Goal: Task Accomplishment & Management: Manage account settings

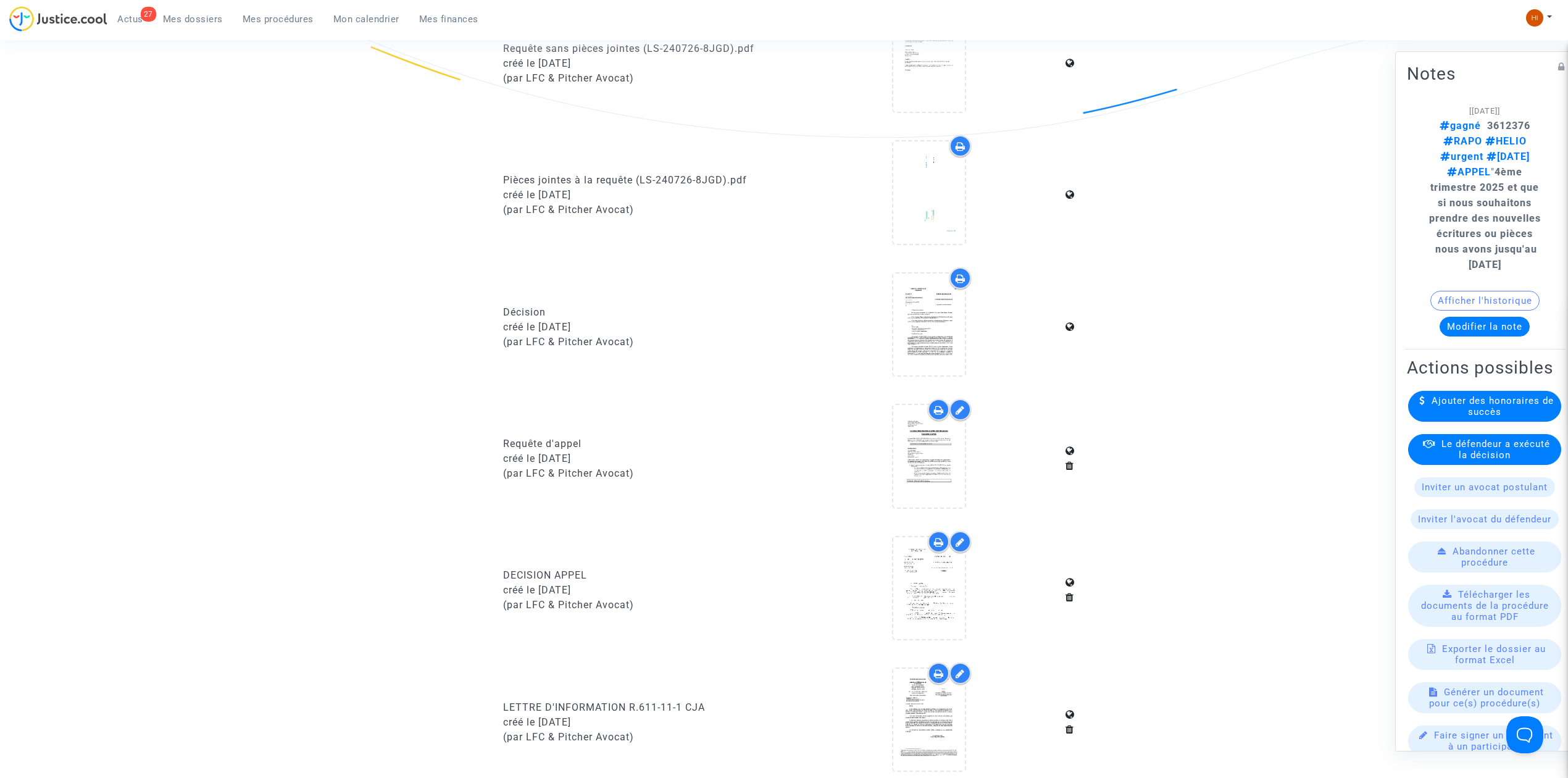
drag, startPoint x: 193, startPoint y: 16, endPoint x: 611, endPoint y: 65, distance: 420.9
click at [193, 16] on span "Mes dossiers" at bounding box center [193, 19] width 60 height 11
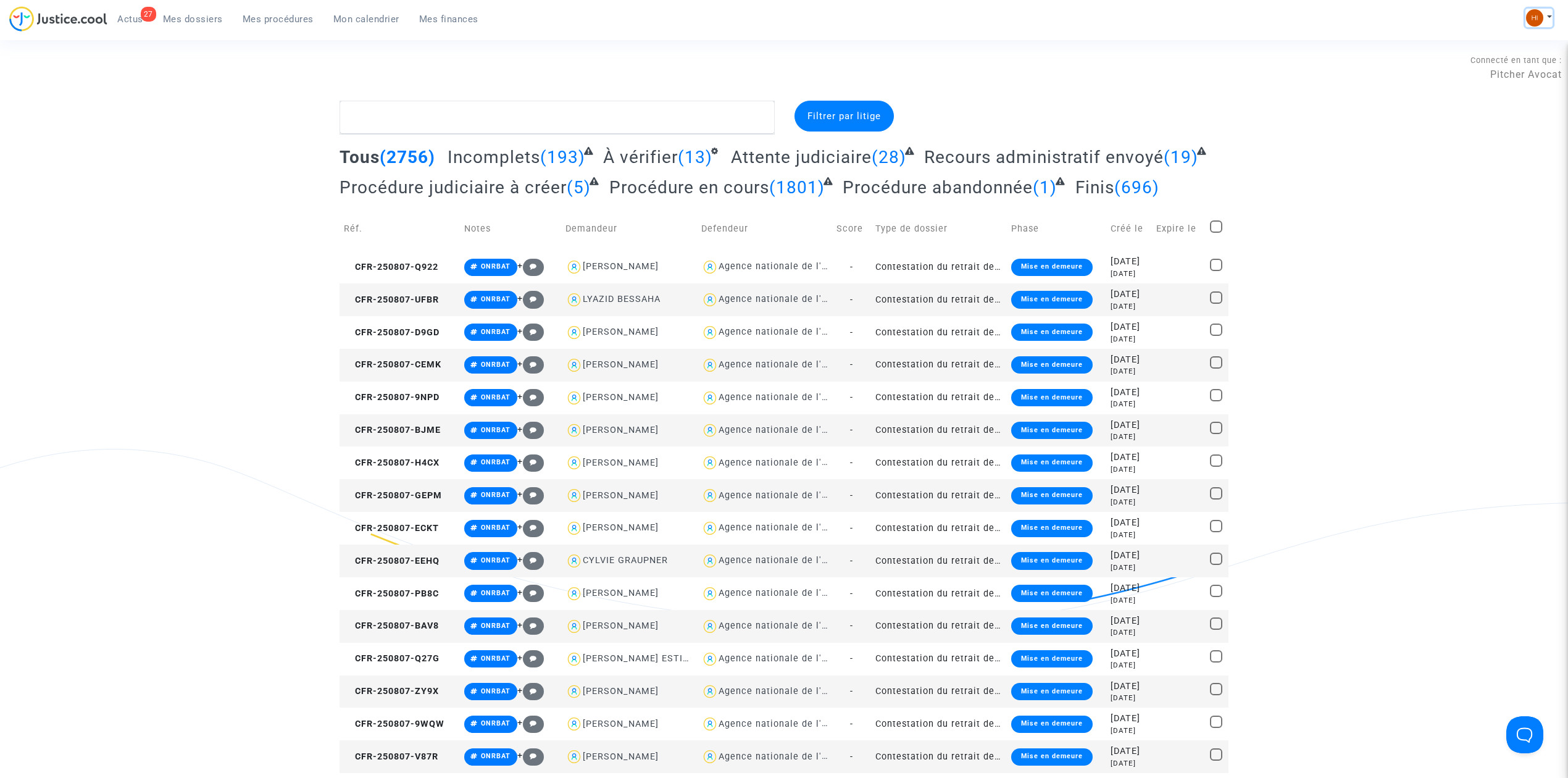
click at [1528, 25] on button at bounding box center [1539, 18] width 28 height 19
click at [1490, 65] on link "Changer de compte" at bounding box center [1489, 63] width 125 height 20
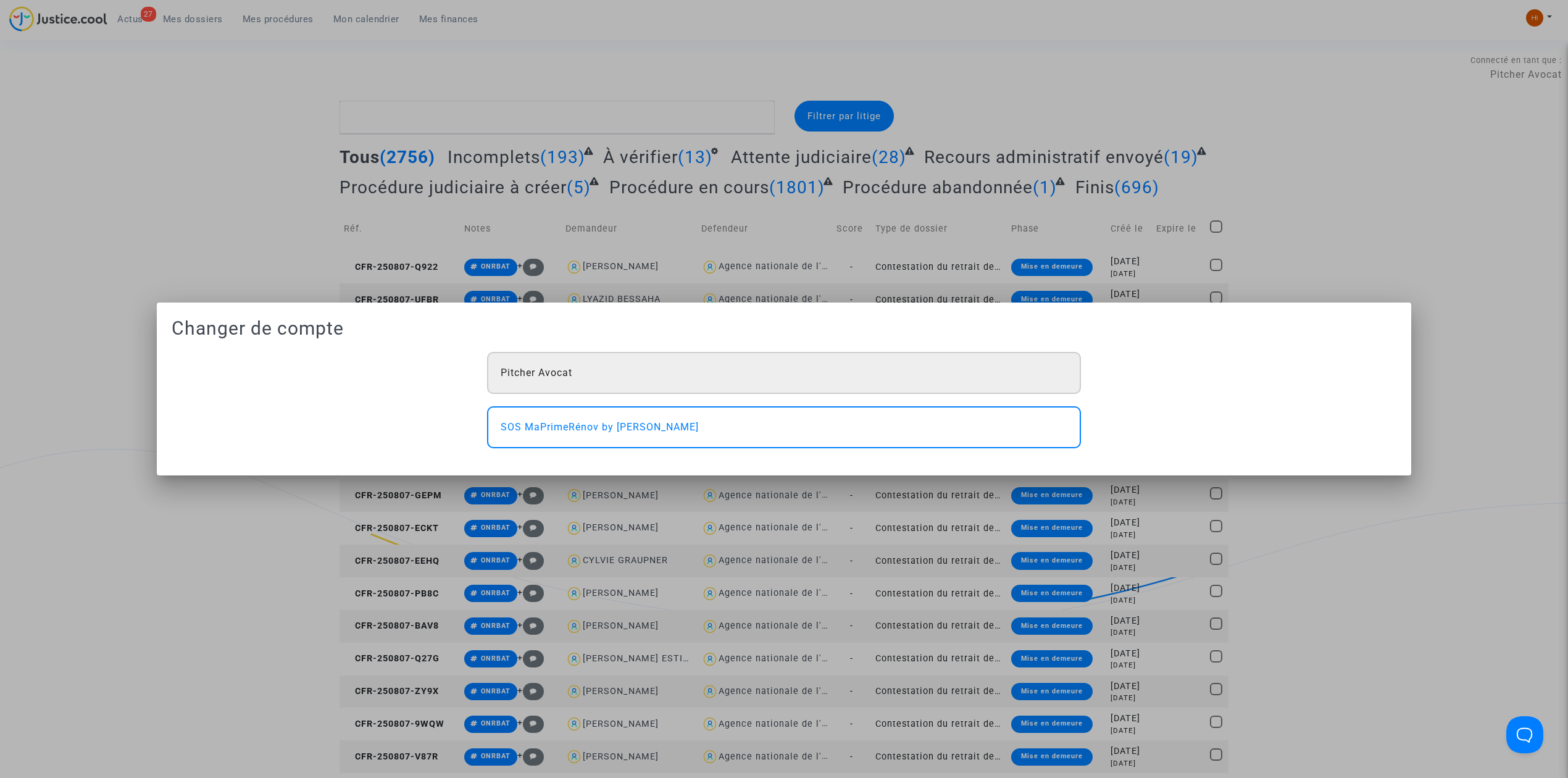
click at [601, 372] on div "Pitcher Avocat" at bounding box center [784, 373] width 594 height 42
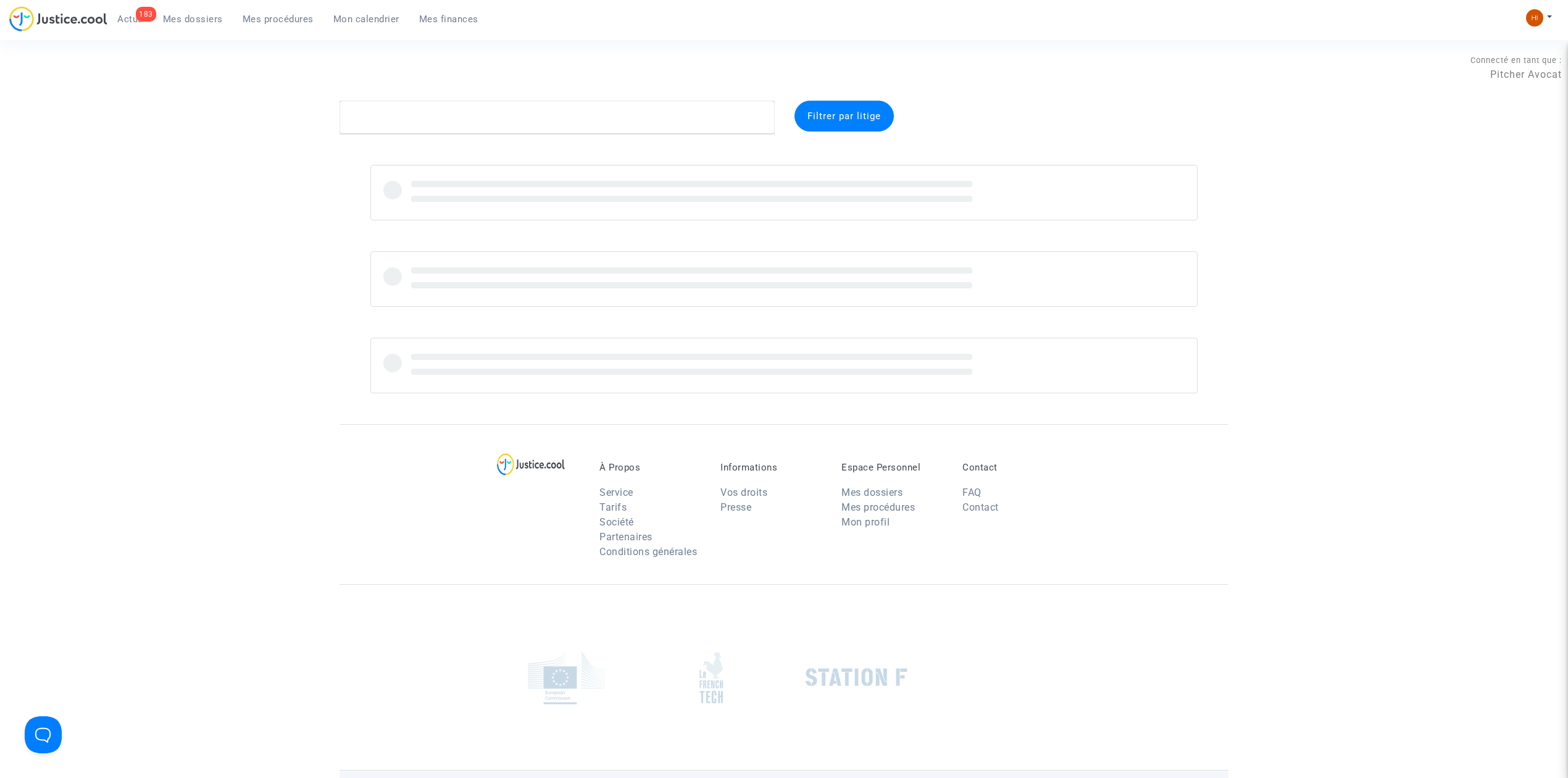
type textarea "[PERSON_NAME]"
